Goal: Information Seeking & Learning: Learn about a topic

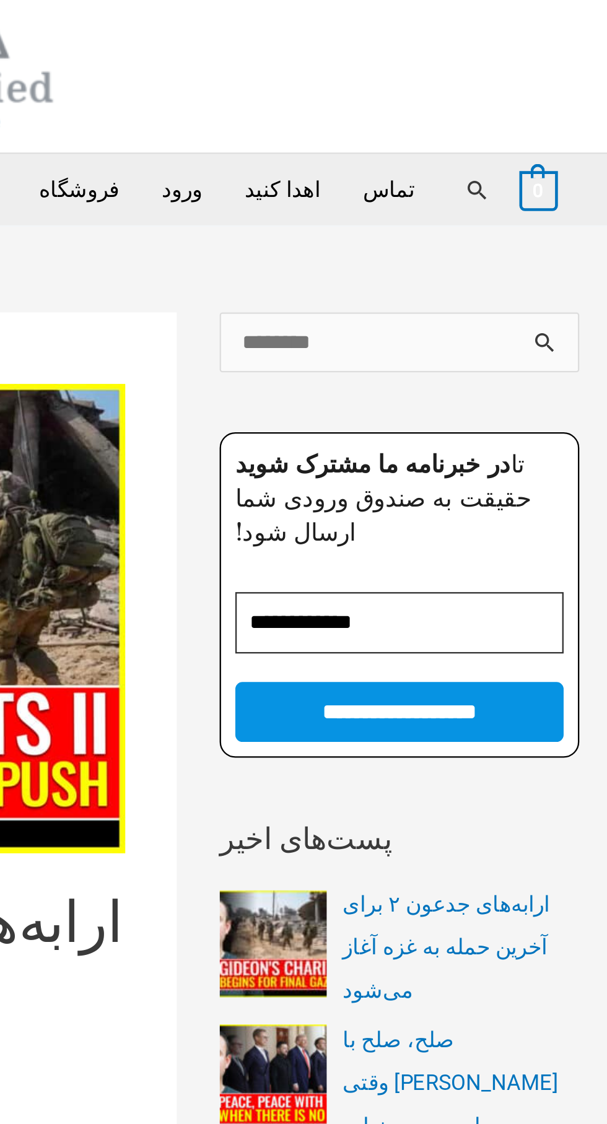
click at [545, 103] on link "جستجو" at bounding box center [550, 108] width 11 height 11
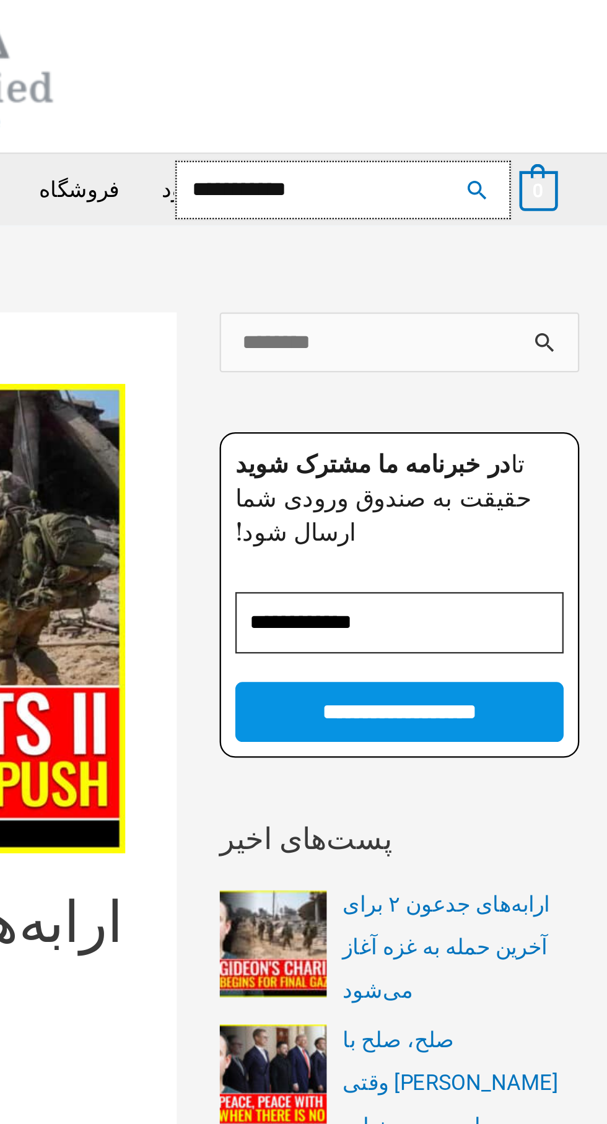
type input "**********"
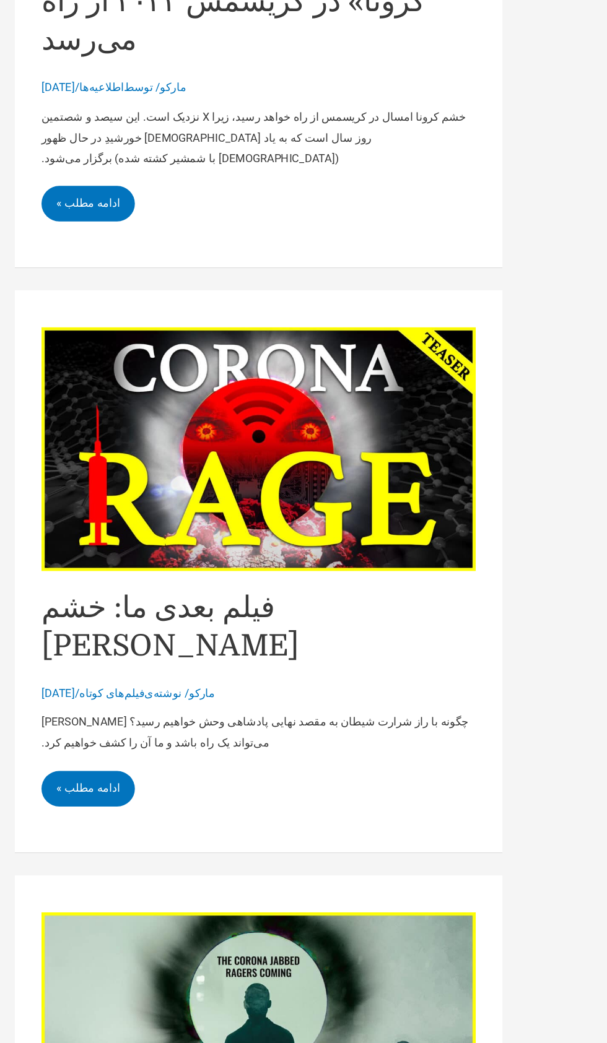
scroll to position [1532, 0]
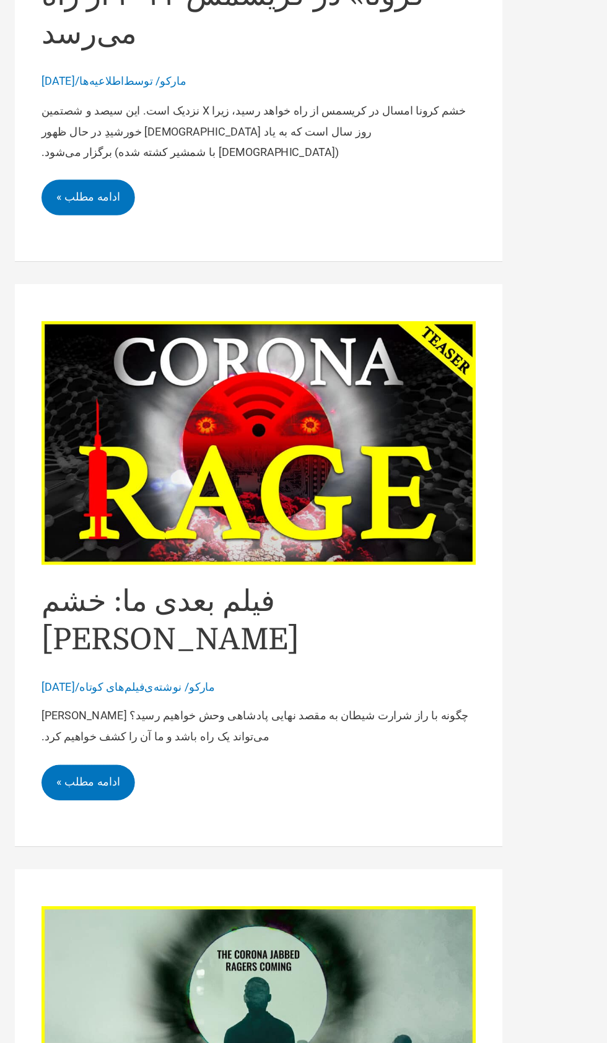
click at [80, 653] on font "ادامه مطلب »" at bounding box center [73, 658] width 53 height 11
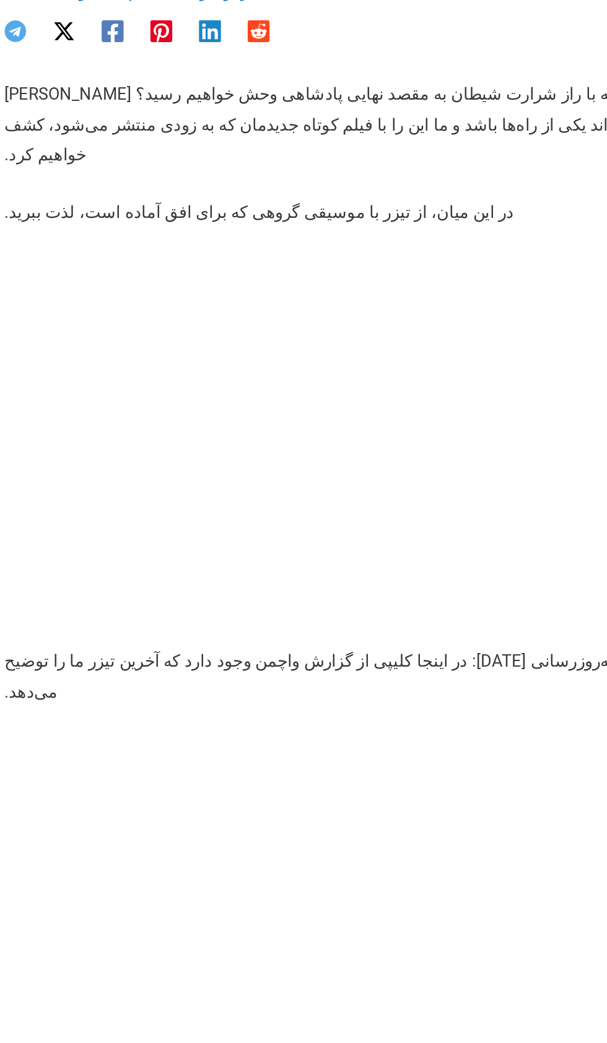
click at [274, 597] on font "به‌روزرسانی [DATE]: در اینجا کلیپی از گزارش واچمن وجود دارد که آخرین تیزر ما را…" at bounding box center [205, 611] width 341 height 28
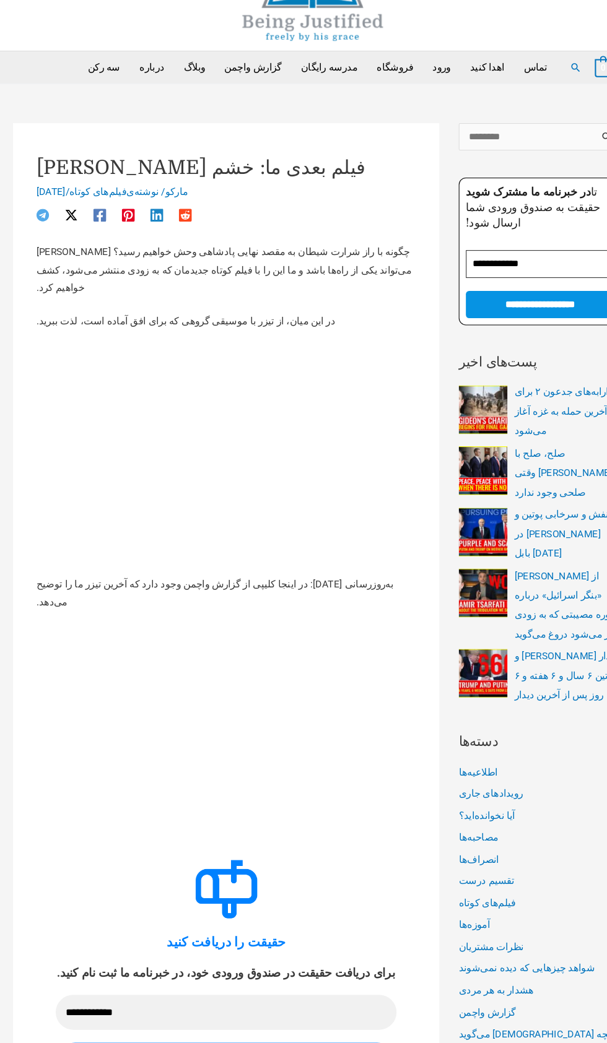
scroll to position [37, 0]
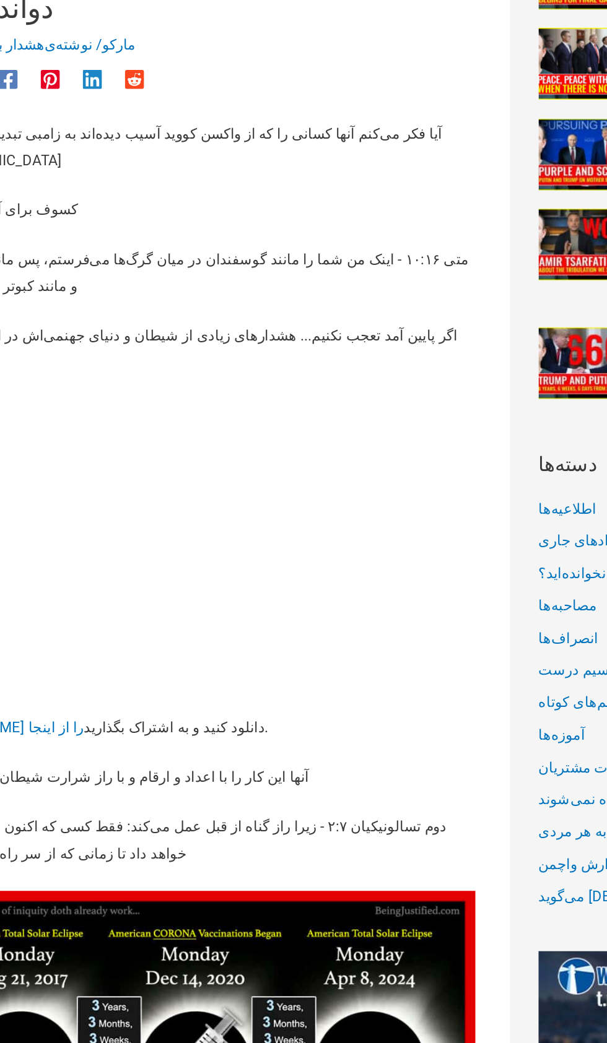
scroll to position [224, 0]
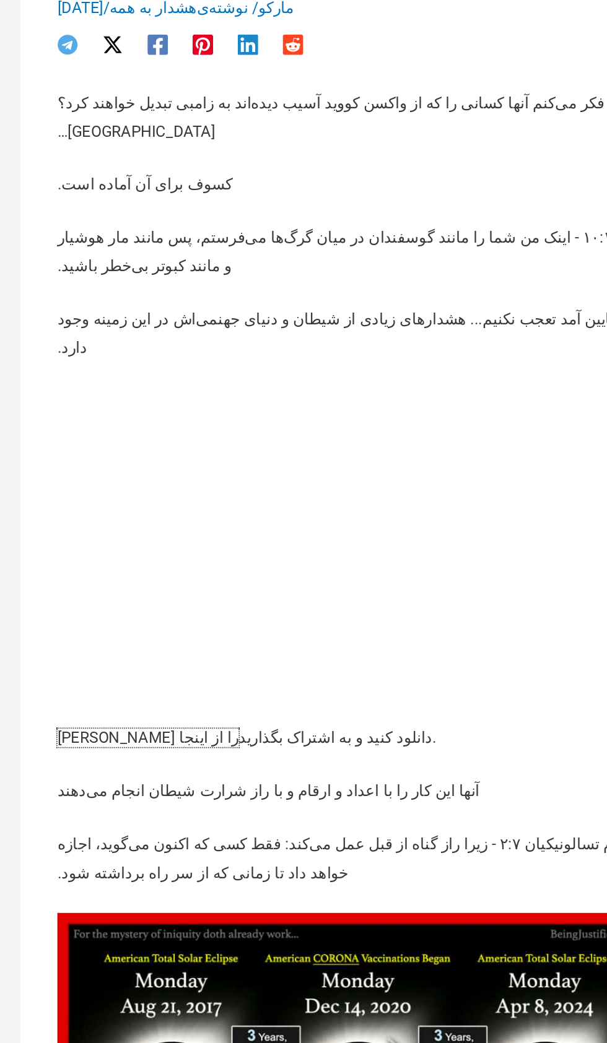
click at [57, 693] on font "ویدیو را از اینجا" at bounding box center [90, 698] width 110 height 11
